Goal: Information Seeking & Learning: Learn about a topic

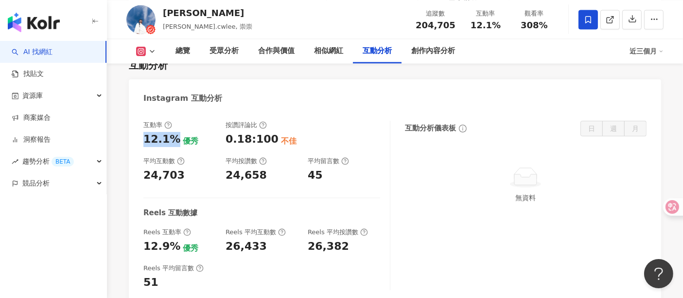
drag, startPoint x: 142, startPoint y: 114, endPoint x: 173, endPoint y: 113, distance: 31.6
click at [173, 113] on div "互動率 12.1% 優秀 按讚評論比 0.18:100 不佳 平均互動數 24,703 平均按讚數 24,658 平均留言數 45 Reels 互動數據 Re…" at bounding box center [395, 208] width 533 height 194
copy div "12.1%"
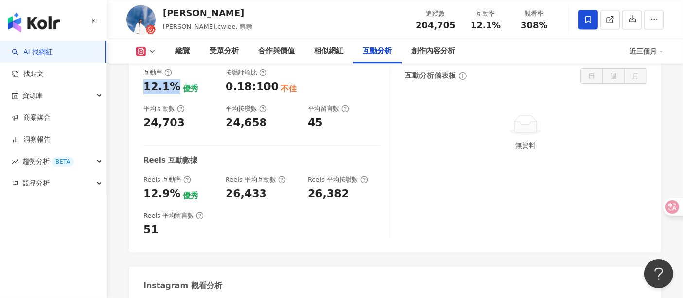
scroll to position [2113, 0]
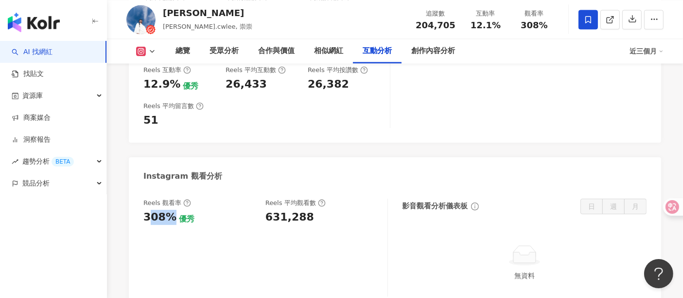
drag, startPoint x: 148, startPoint y: 194, endPoint x: 168, endPoint y: 194, distance: 19.9
click at [168, 210] on div "308%" at bounding box center [159, 217] width 33 height 15
drag, startPoint x: 139, startPoint y: 189, endPoint x: 169, endPoint y: 189, distance: 30.6
click at [169, 189] on div "Reels 觀看率 308% 優秀 Reels 平均觀看數 631,288 影音觀看分析儀表板 日 週 月 無資料" at bounding box center [395, 250] width 533 height 122
copy div "308%"
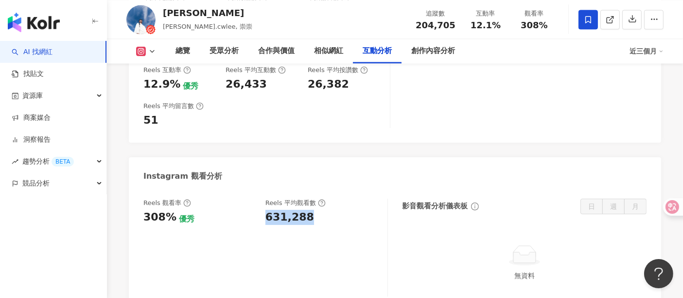
drag, startPoint x: 267, startPoint y: 191, endPoint x: 321, endPoint y: 202, distance: 55.1
click at [321, 202] on div "Reels 觀看率 308% 優秀 Reels 平均觀看數 631,288" at bounding box center [265, 247] width 245 height 98
copy div "631,288"
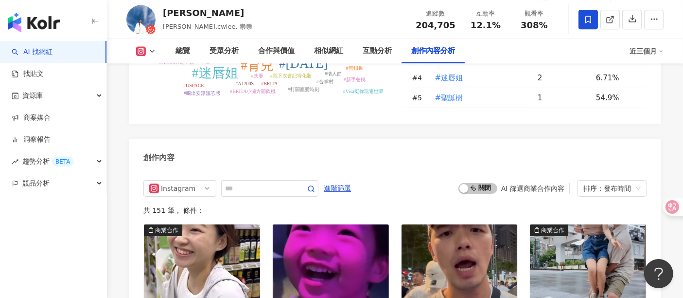
scroll to position [2642, 0]
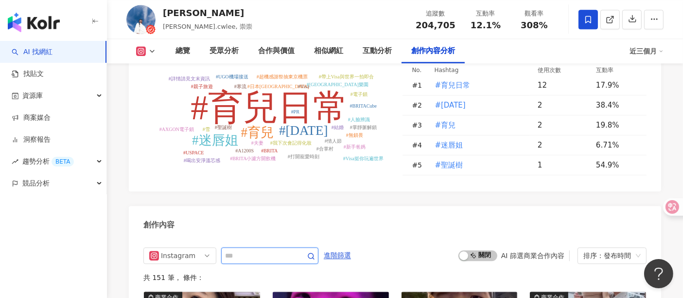
click at [243, 250] on input "text" at bounding box center [259, 256] width 68 height 12
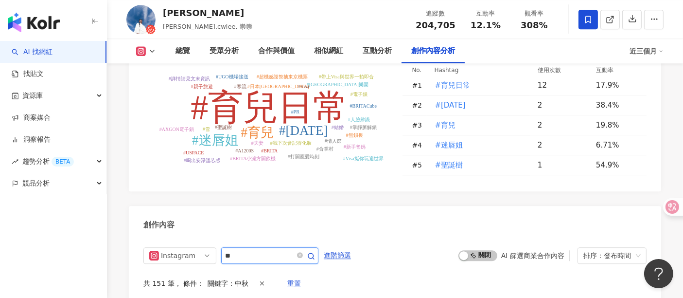
scroll to position [2756, 0]
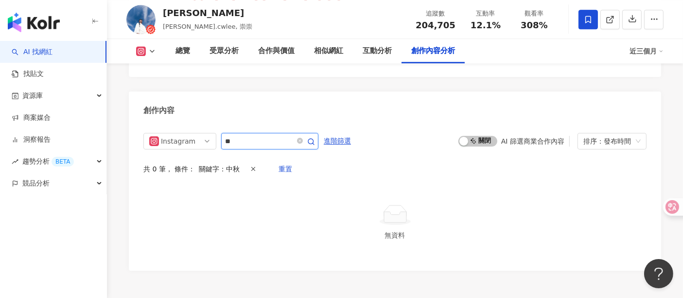
type input "*"
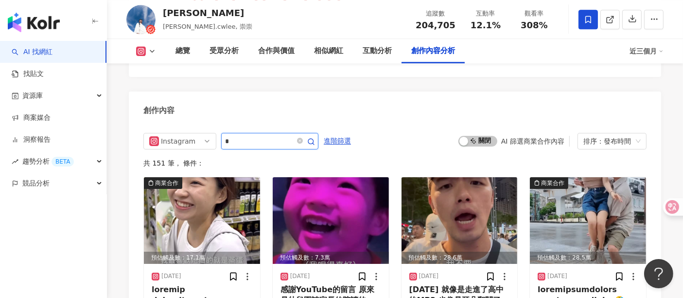
type input "*"
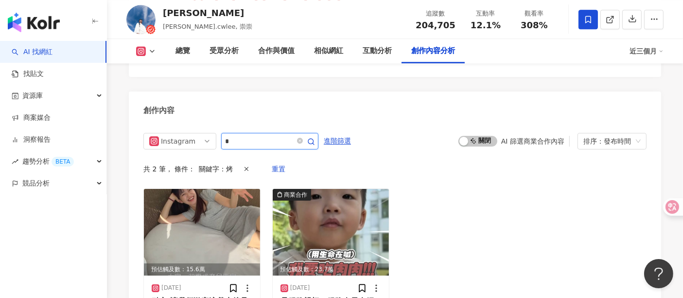
scroll to position [2810, 0]
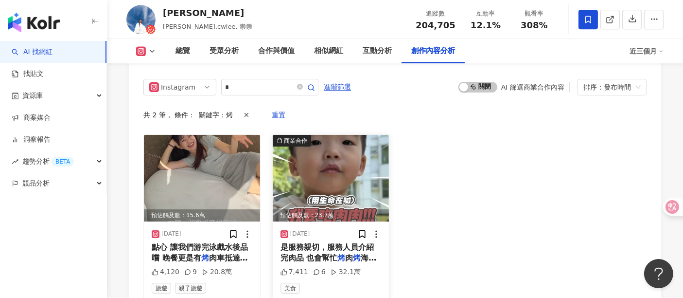
click at [284, 143] on img at bounding box center [331, 178] width 116 height 87
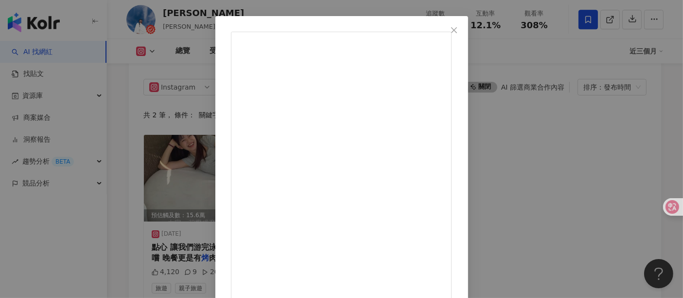
scroll to position [138, 0]
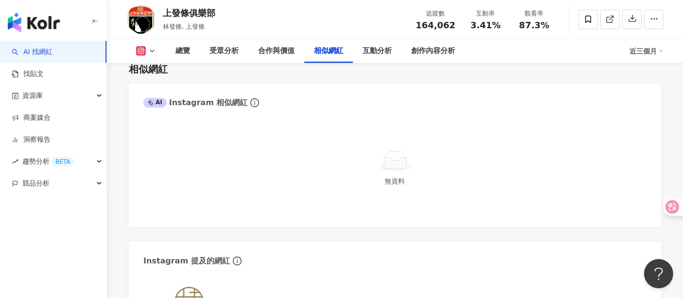
click at [279, 203] on div "無資料" at bounding box center [395, 171] width 533 height 112
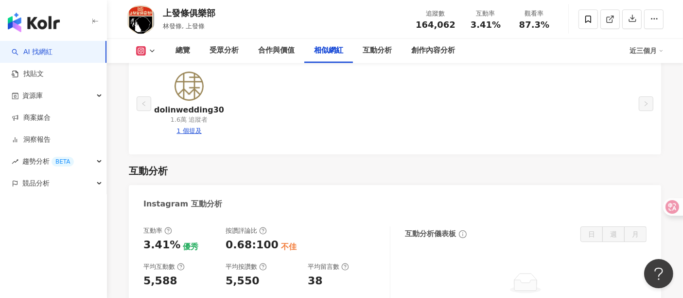
scroll to position [1872, 0]
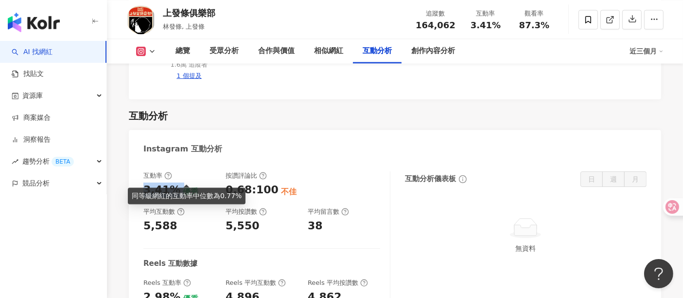
drag, startPoint x: 144, startPoint y: 173, endPoint x: 181, endPoint y: 173, distance: 36.5
click at [181, 182] on div "3.41% 優秀" at bounding box center [179, 189] width 72 height 15
copy div "3.41%"
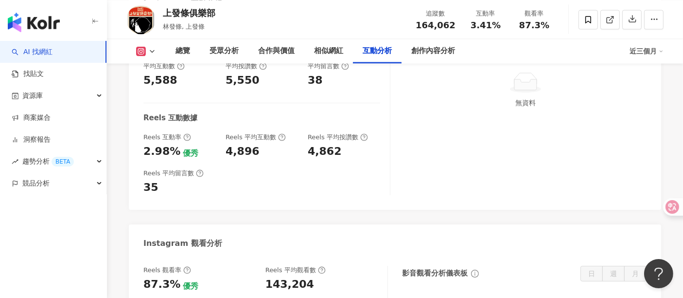
scroll to position [2034, 0]
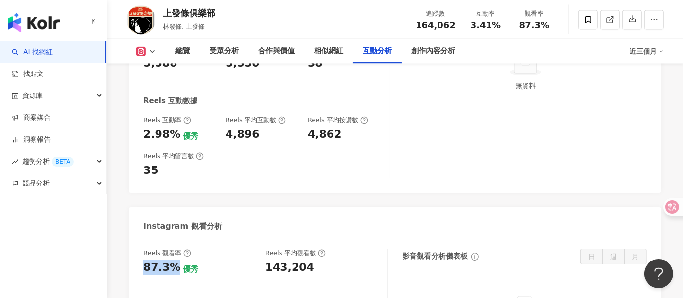
drag, startPoint x: 143, startPoint y: 250, endPoint x: 220, endPoint y: 261, distance: 77.2
click at [171, 255] on div "Reels 觀看率 87.3% 優秀 [PERSON_NAME] 平均觀看數 143,204 影音觀看分析儀表板 日 週 月 無資料" at bounding box center [395, 300] width 533 height 122
copy div "87.3%"
drag, startPoint x: 287, startPoint y: 254, endPoint x: 346, endPoint y: 279, distance: 64.1
click at [308, 259] on div "Reels 觀看率 87.3% 優秀 Reels 平均觀看數 143,204" at bounding box center [260, 262] width 234 height 26
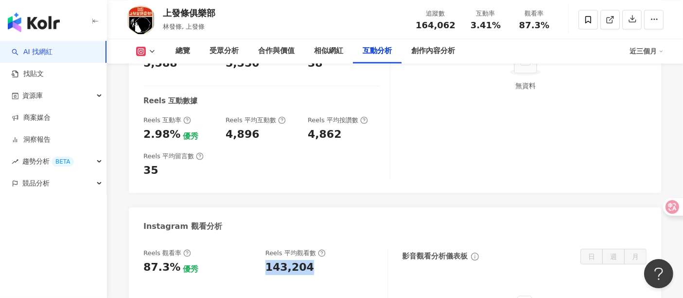
copy div "143,204"
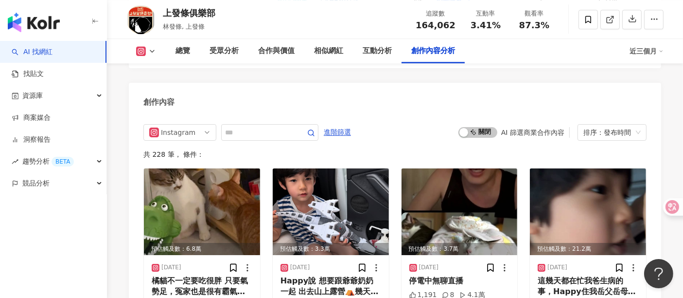
scroll to position [2736, 0]
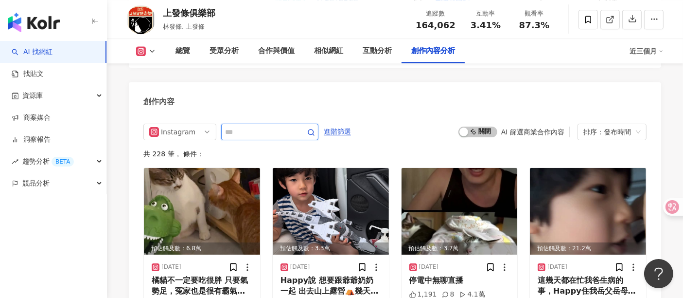
click at [229, 126] on input "text" at bounding box center [259, 132] width 68 height 12
type input "*"
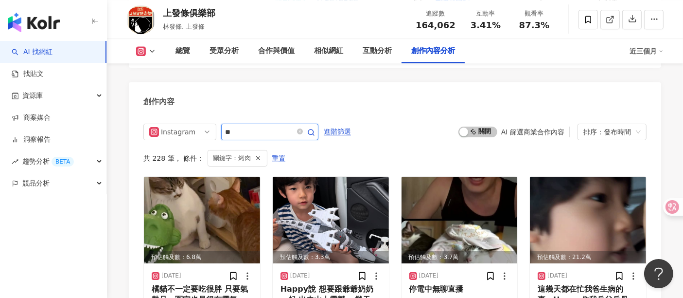
scroll to position [2739, 0]
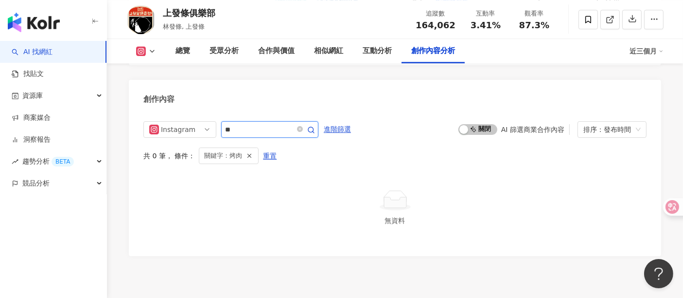
click at [293, 124] on input "**" at bounding box center [259, 130] width 68 height 12
type input "*"
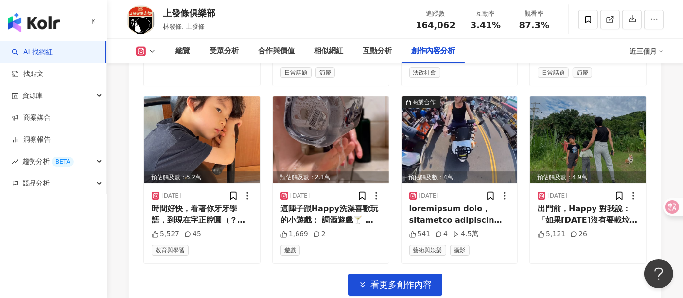
scroll to position [3171, 0]
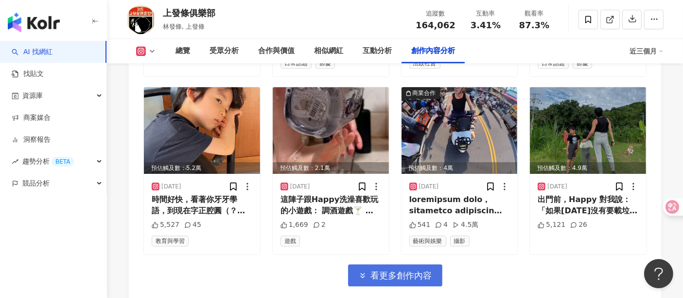
click at [380, 270] on span "看更多創作內容" at bounding box center [401, 275] width 61 height 11
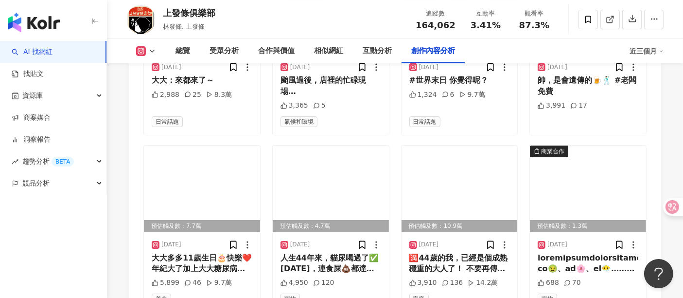
scroll to position [3712, 0]
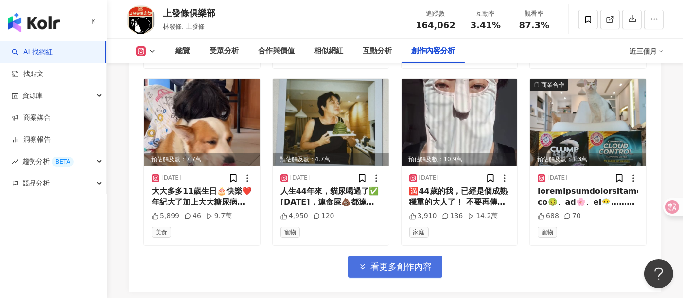
click at [395, 261] on span "看更多創作內容" at bounding box center [401, 266] width 61 height 11
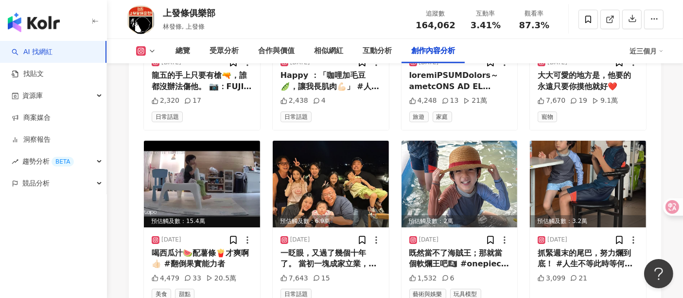
scroll to position [4198, 0]
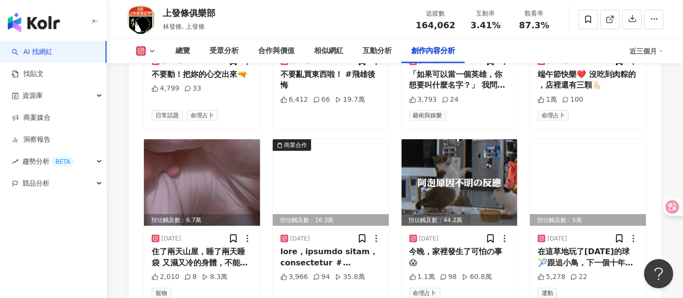
scroll to position [4577, 0]
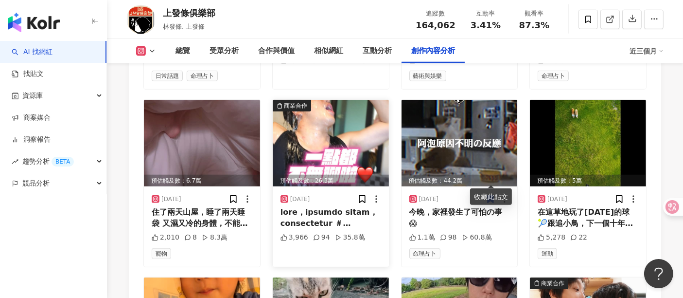
click at [339, 137] on img at bounding box center [331, 143] width 116 height 87
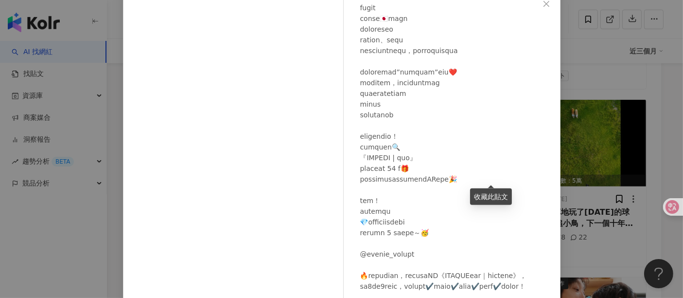
scroll to position [138, 0]
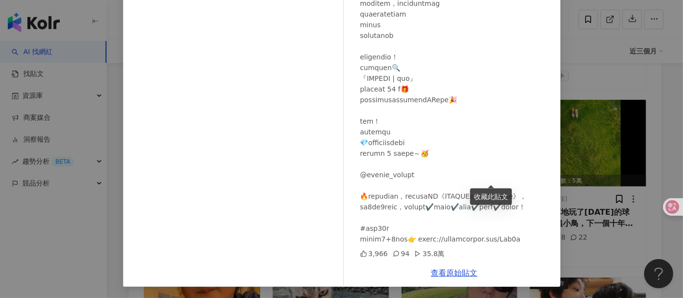
click at [670, 147] on div "上發條俱樂部 [DATE] 3,966 94 35.8萬 查看原始貼文" at bounding box center [341, 149] width 683 height 298
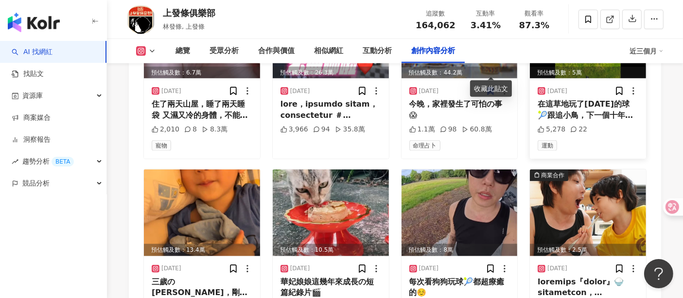
scroll to position [4523, 0]
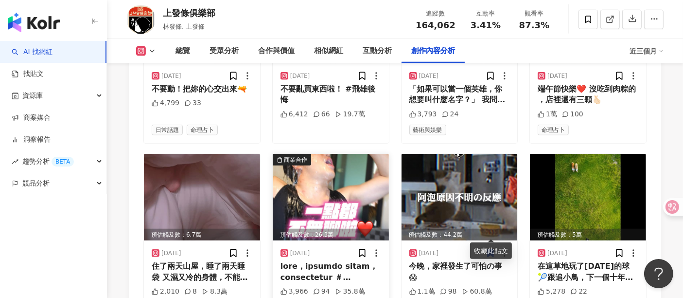
click at [305, 178] on img at bounding box center [331, 197] width 116 height 87
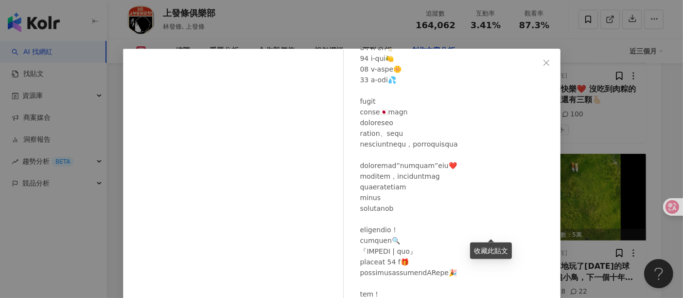
scroll to position [4793, 0]
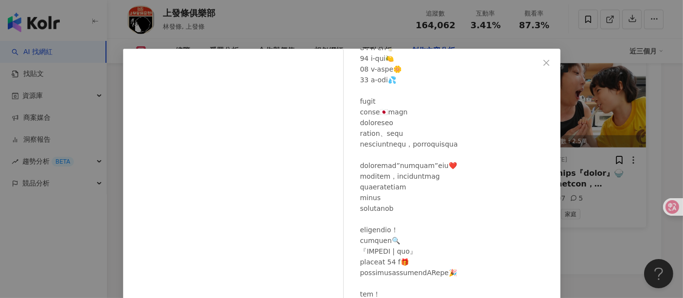
click at [618, 207] on div "上發條俱樂部 [DATE] 3,966 94 35.8萬 查看原始貼文" at bounding box center [341, 149] width 683 height 298
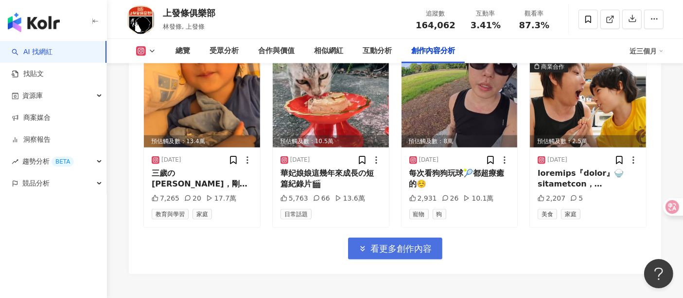
click at [425, 237] on button "看更多創作內容" at bounding box center [395, 248] width 94 height 22
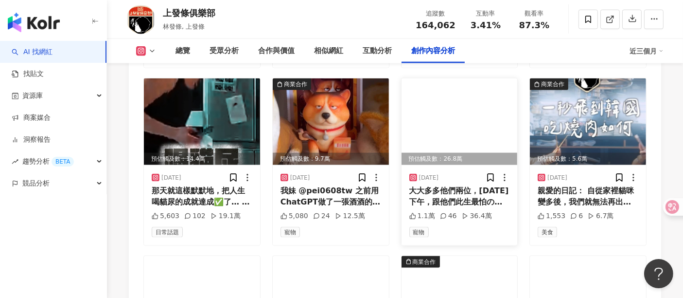
scroll to position [5009, 0]
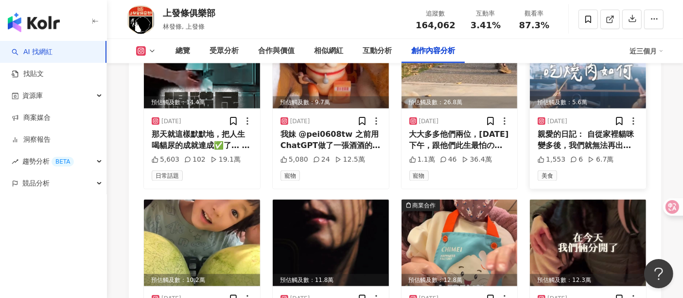
click at [593, 108] on div "[DATE] 親愛的日記： 自從家裡貓咪變多後，我們就無法再出國了 不過昨晚，我帶老婆小孩 飛了一趟韓國去吃燒肉🍺 最大的遺憾是，我要開車不能喝啤酒～🤷 所以…" at bounding box center [588, 148] width 116 height 80
click at [594, 96] on div "預估觸及數：5.6萬" at bounding box center [588, 102] width 116 height 12
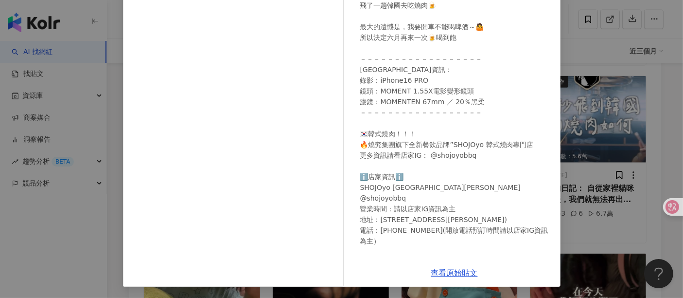
scroll to position [7, 0]
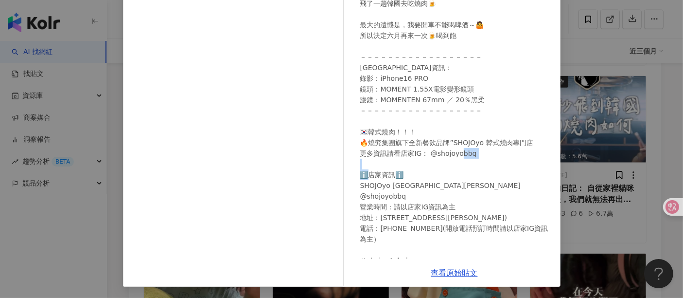
drag, startPoint x: 356, startPoint y: 188, endPoint x: 386, endPoint y: 184, distance: 30.4
click at [386, 184] on div "上發條俱樂部 [DATE] 親愛的日記： 自從家裡貓咪變多後，我們就無法再出國了 不過昨晚，我帶老婆小孩 飛了一趟韓國去吃燒肉🍺 最大的遺憾是，我要開車不能喝…" at bounding box center [455, 85] width 212 height 348
copy div "o [GEOGRAPHIC_DATA][PERSON_NAME]"
click at [456, 274] on link "查看原始貼文" at bounding box center [454, 272] width 47 height 9
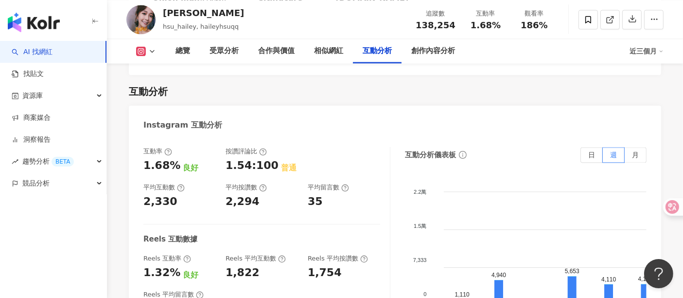
scroll to position [1952, 0]
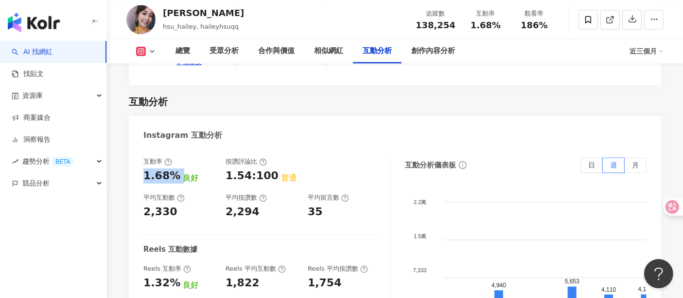
drag, startPoint x: 142, startPoint y: 130, endPoint x: 179, endPoint y: 124, distance: 37.0
click at [179, 147] on div "互動率 1.68% 良好 按讚評論比 1.54:100 普通 平均互動數 2,330 平均按讚數 2,294 平均留言數 35 Reels 互動數據 Reel…" at bounding box center [395, 256] width 533 height 219
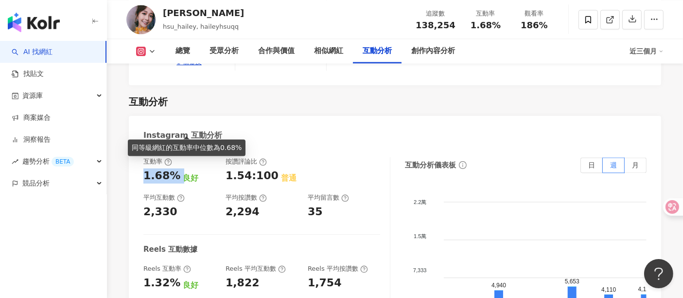
copy div "1.68%"
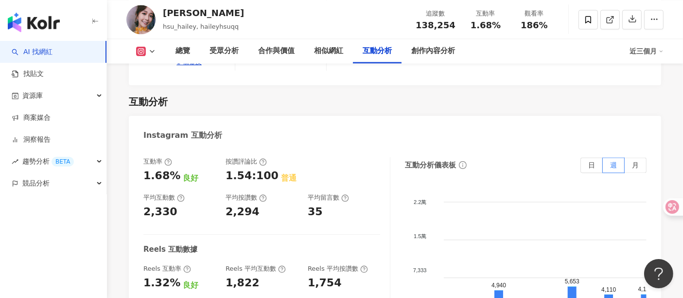
click at [183, 193] on div "互動率 1.68% 良好 按讚評論比 1.54:100 普通 平均互動數 2,330 平均按讚數 2,294 平均留言數 35 Reels 互動數據 Reel…" at bounding box center [266, 254] width 247 height 195
drag, startPoint x: 143, startPoint y: 129, endPoint x: 172, endPoint y: 126, distance: 29.4
click at [172, 147] on div "互動率 1.68% 良好 按讚評論比 1.54:100 普通 平均互動數 2,330 平均按讚數 2,294 平均留言數 35 Reels 互動數據 Reel…" at bounding box center [395, 256] width 533 height 219
copy div "1.68%"
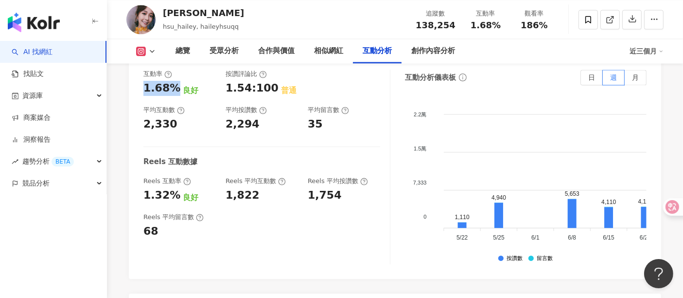
scroll to position [2115, 0]
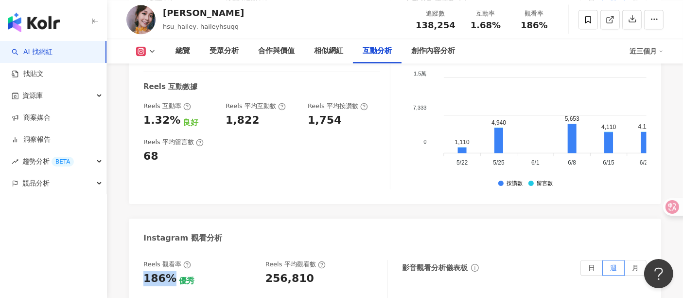
drag, startPoint x: 139, startPoint y: 230, endPoint x: 172, endPoint y: 230, distance: 33.1
copy div "186%"
drag, startPoint x: 265, startPoint y: 231, endPoint x: 322, endPoint y: 234, distance: 56.5
click at [322, 271] on div "256,810" at bounding box center [322, 278] width 112 height 15
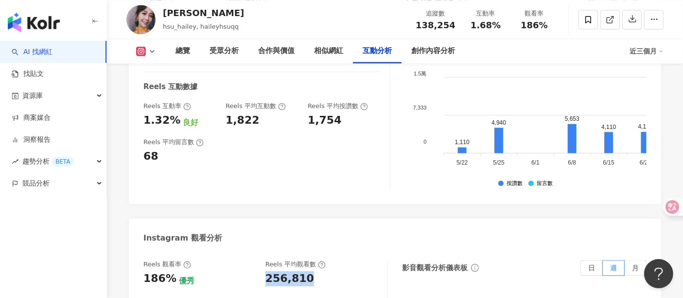
copy div "256,810"
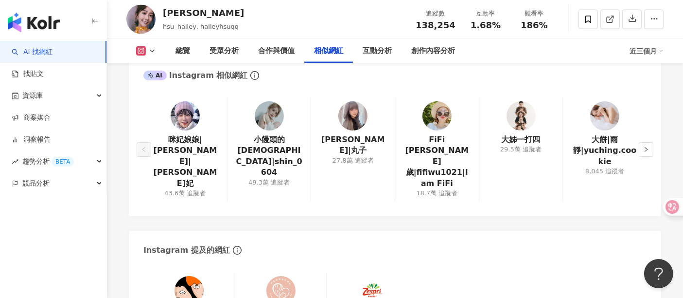
scroll to position [1412, 0]
